Goal: Find specific page/section: Find specific page/section

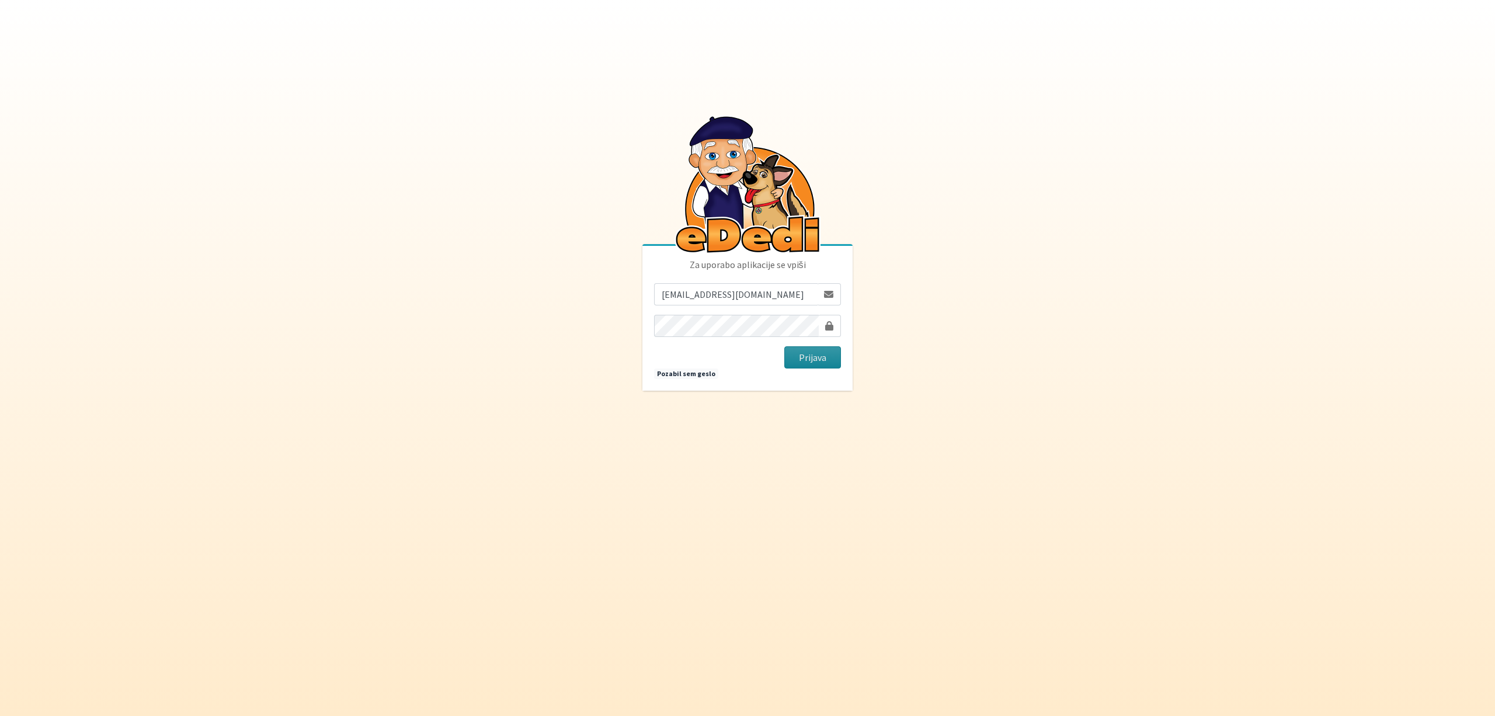
click at [799, 360] on button "Prijava" at bounding box center [812, 357] width 57 height 22
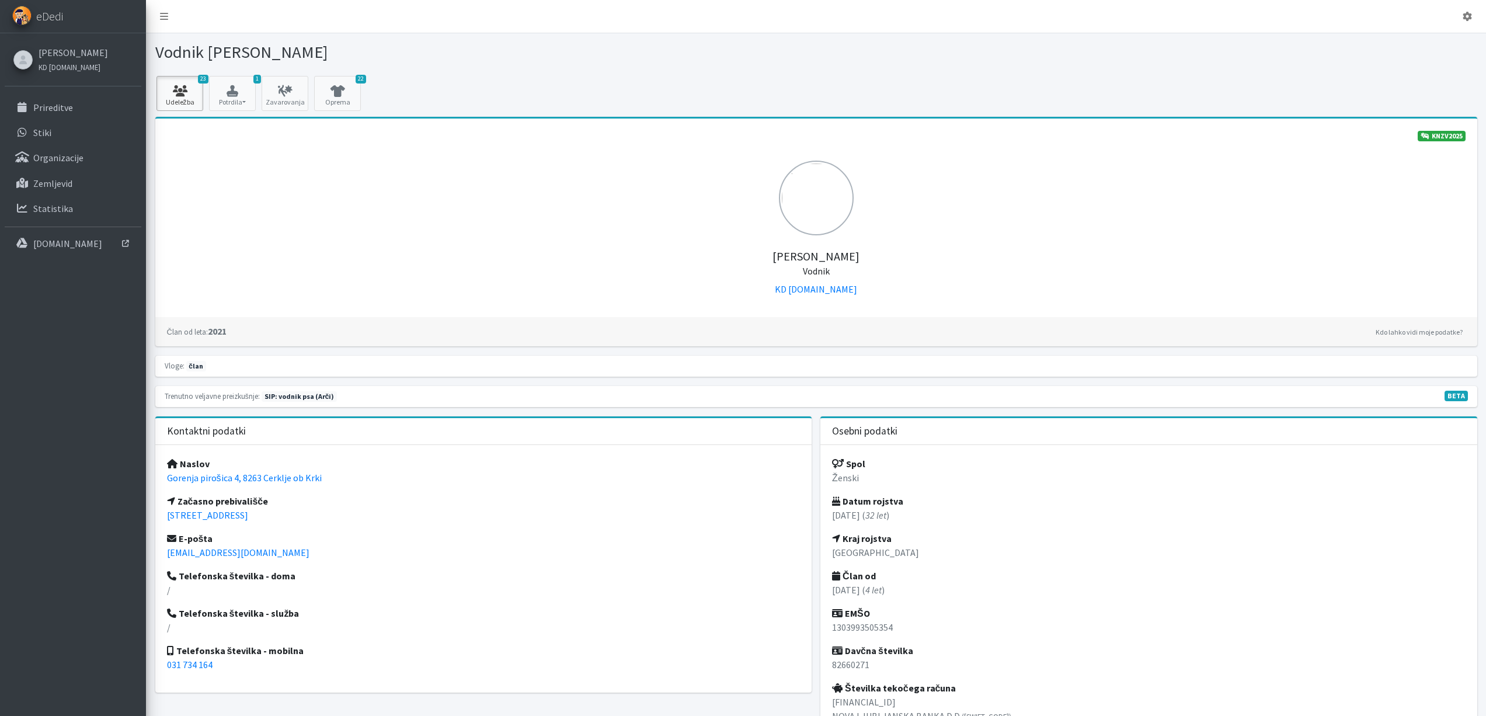
click at [173, 89] on icon at bounding box center [180, 91] width 40 height 12
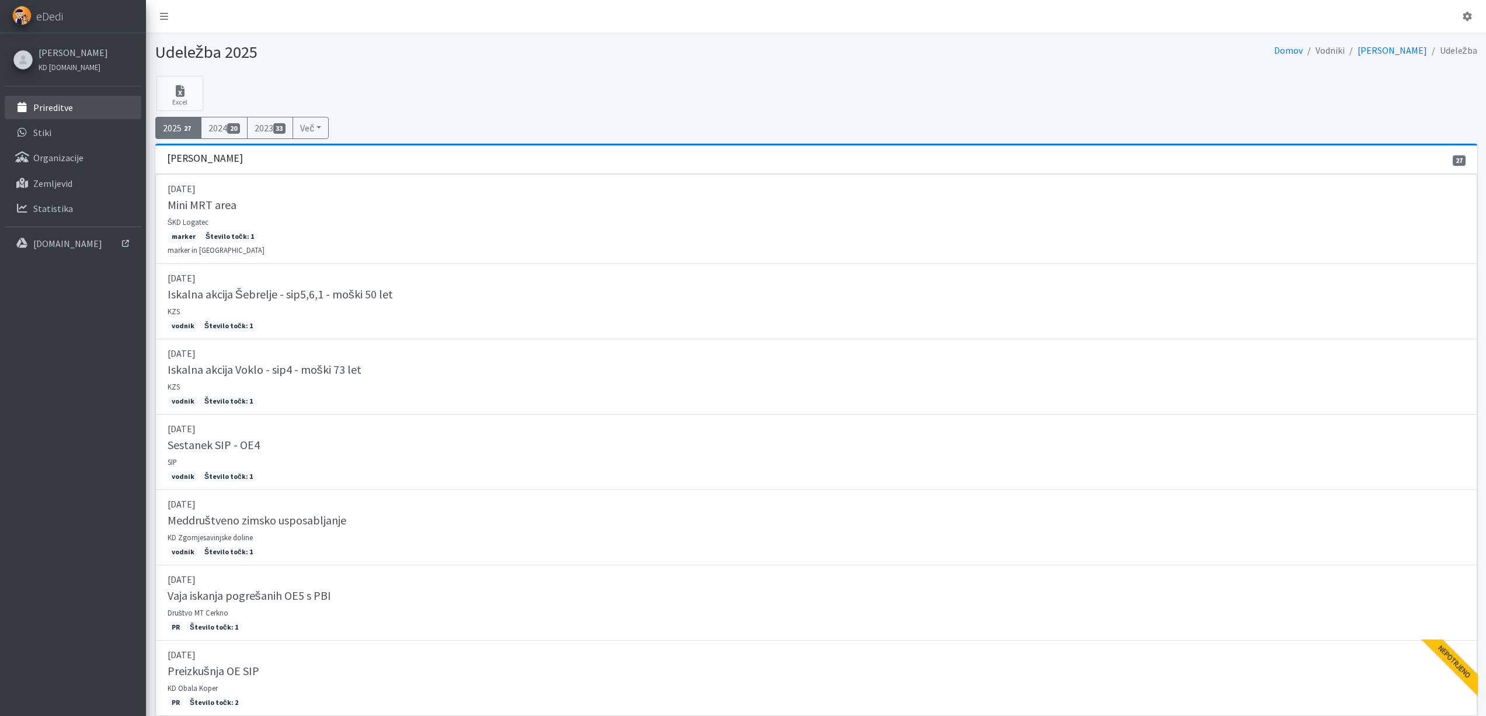
click at [72, 110] on link "Prireditve" at bounding box center [73, 107] width 137 height 23
